Goal: Information Seeking & Learning: Learn about a topic

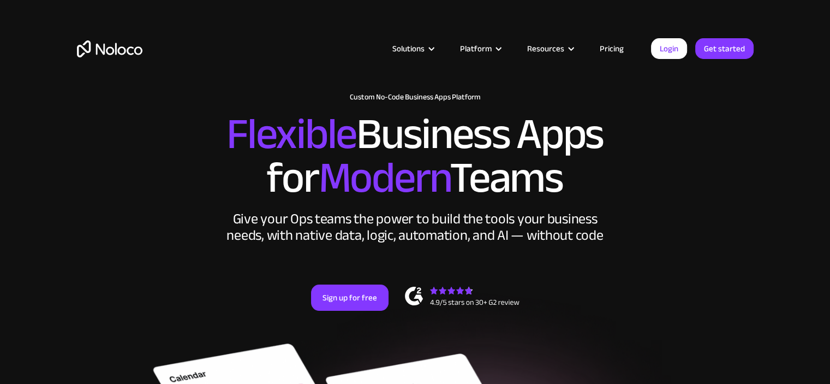
click at [614, 50] on link "Pricing" at bounding box center [611, 48] width 51 height 14
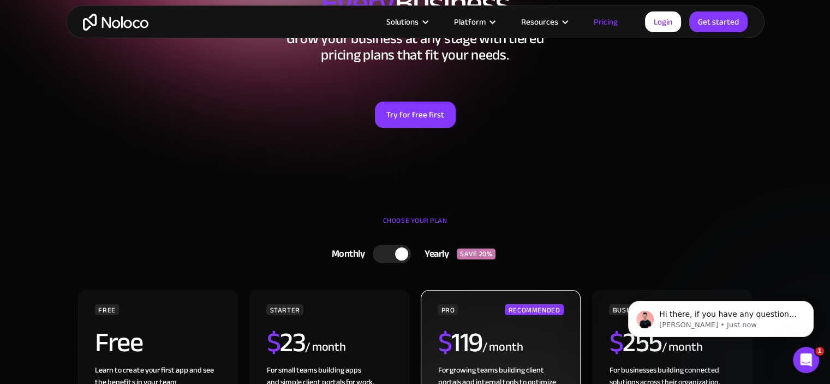
scroll to position [109, 0]
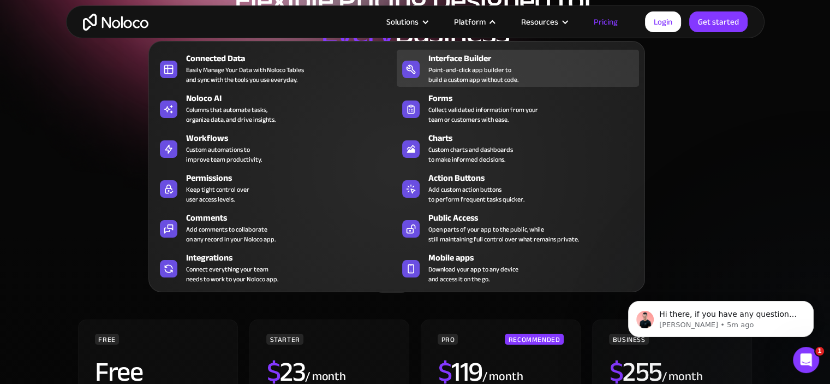
click at [483, 69] on div "Point-and-click app builder to build a custom app without code." at bounding box center [473, 75] width 90 height 20
